Goal: Navigation & Orientation: Find specific page/section

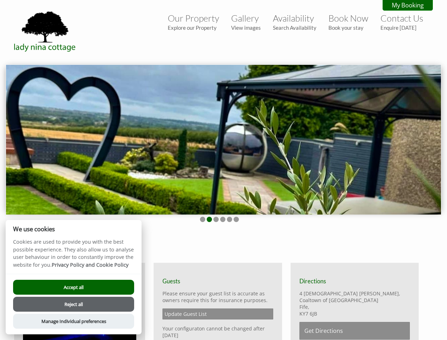
click at [224, 170] on img at bounding box center [223, 140] width 435 height 150
click at [224, 138] on img at bounding box center [223, 140] width 435 height 150
click at [203, 219] on li at bounding box center [202, 219] width 5 height 5
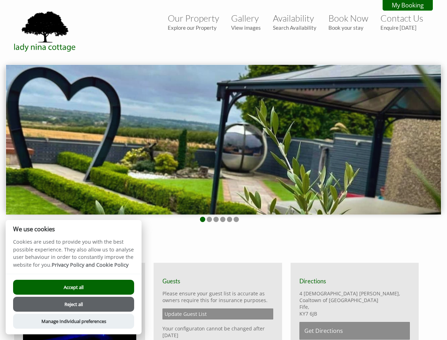
click at [209, 219] on li at bounding box center [209, 219] width 5 height 5
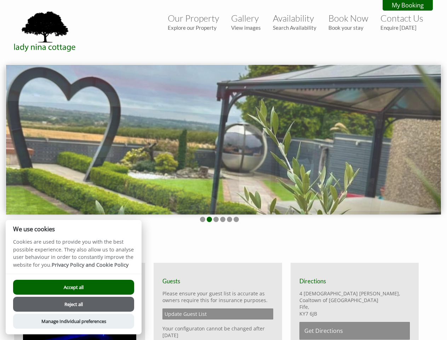
click at [216, 219] on li at bounding box center [216, 219] width 5 height 5
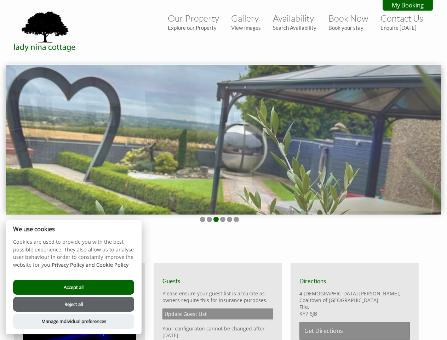
click at [223, 219] on li at bounding box center [222, 219] width 5 height 5
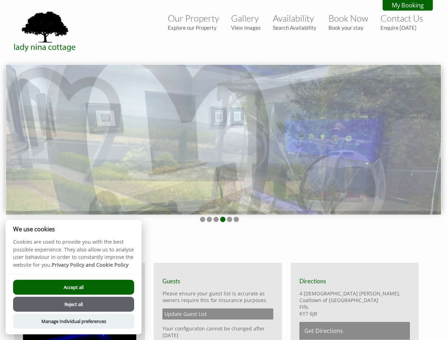
click at [230, 219] on li at bounding box center [229, 219] width 5 height 5
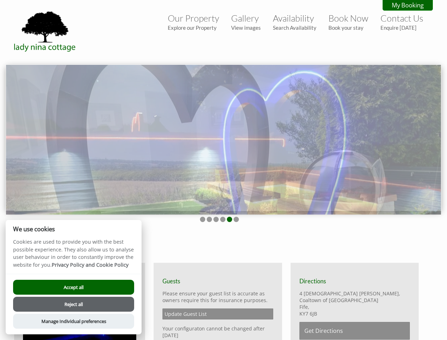
click at [236, 219] on li at bounding box center [236, 219] width 5 height 5
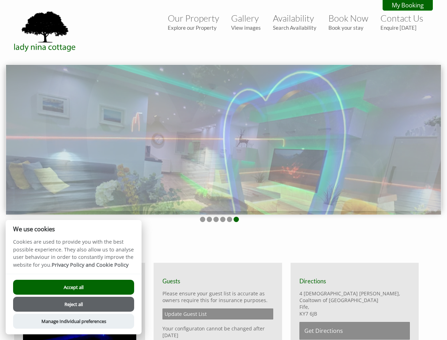
click at [74, 287] on button "Accept all" at bounding box center [73, 287] width 121 height 15
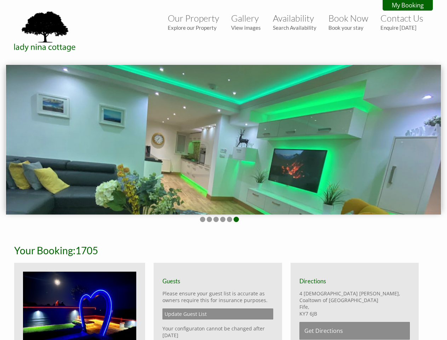
click at [74, 306] on button "Reject all" at bounding box center [73, 313] width 121 height 15
